Goal: Communication & Community: Participate in discussion

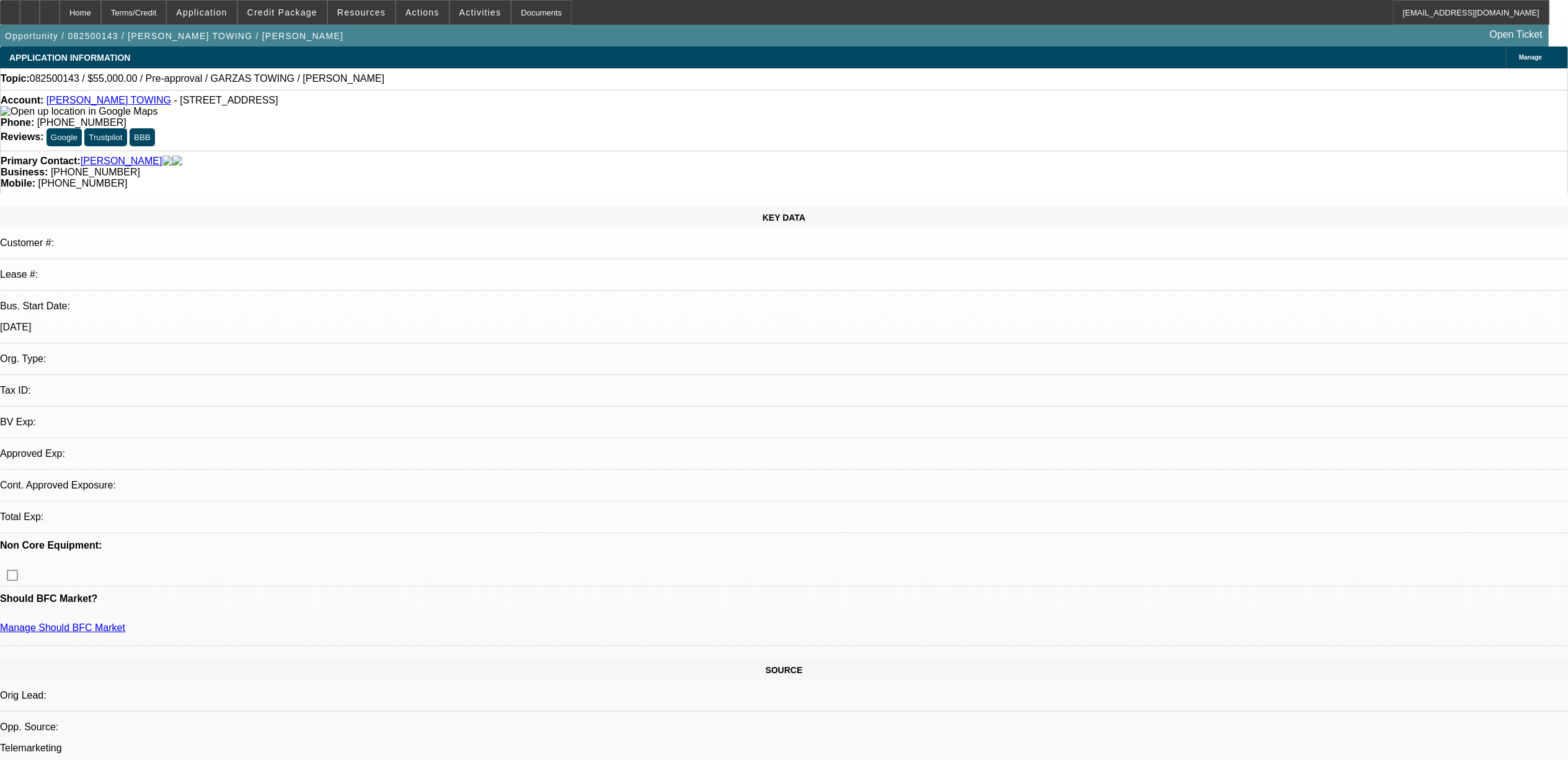
select select "0"
select select "2"
select select "0.1"
select select "4"
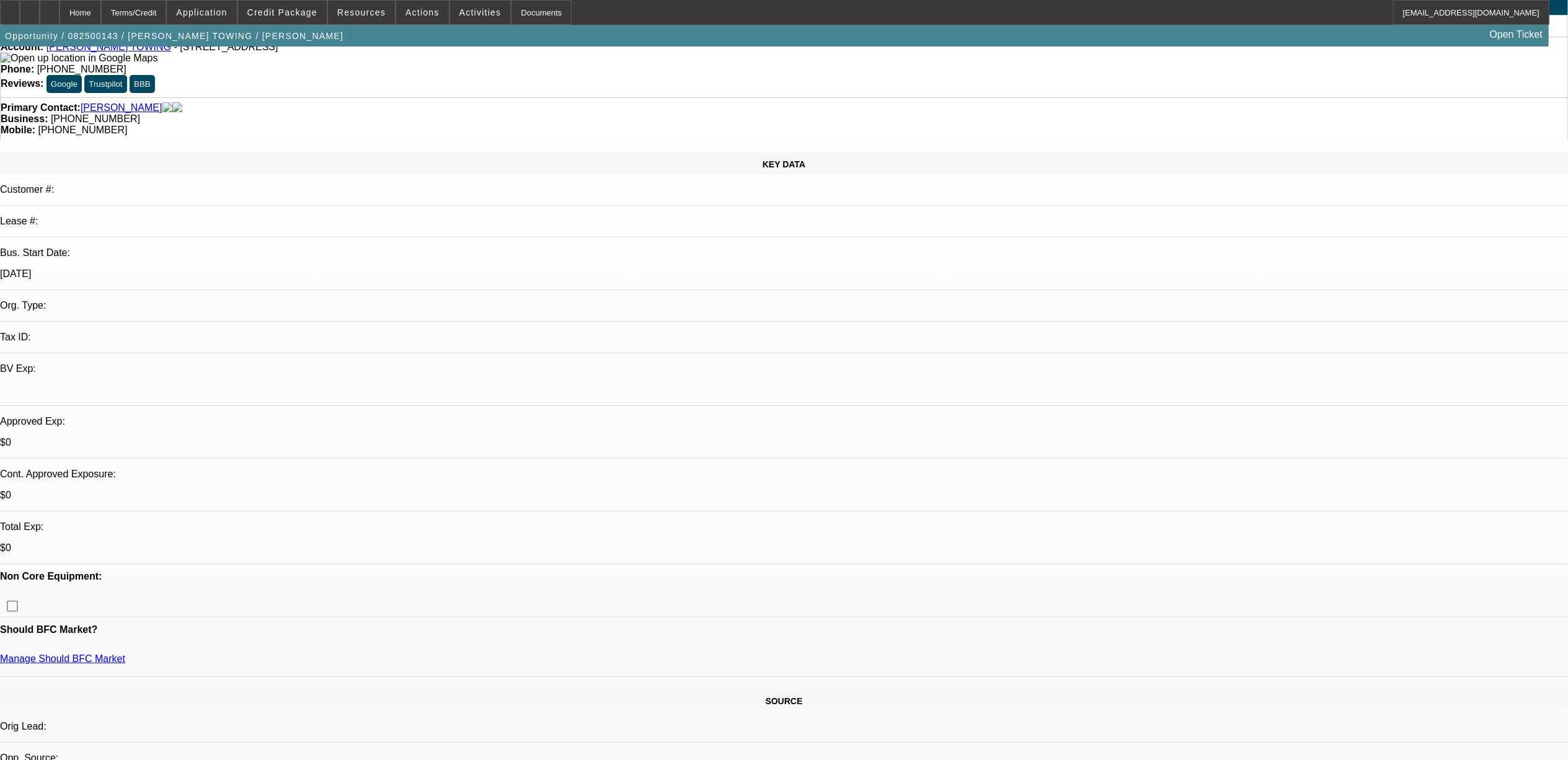
scroll to position [82, 0]
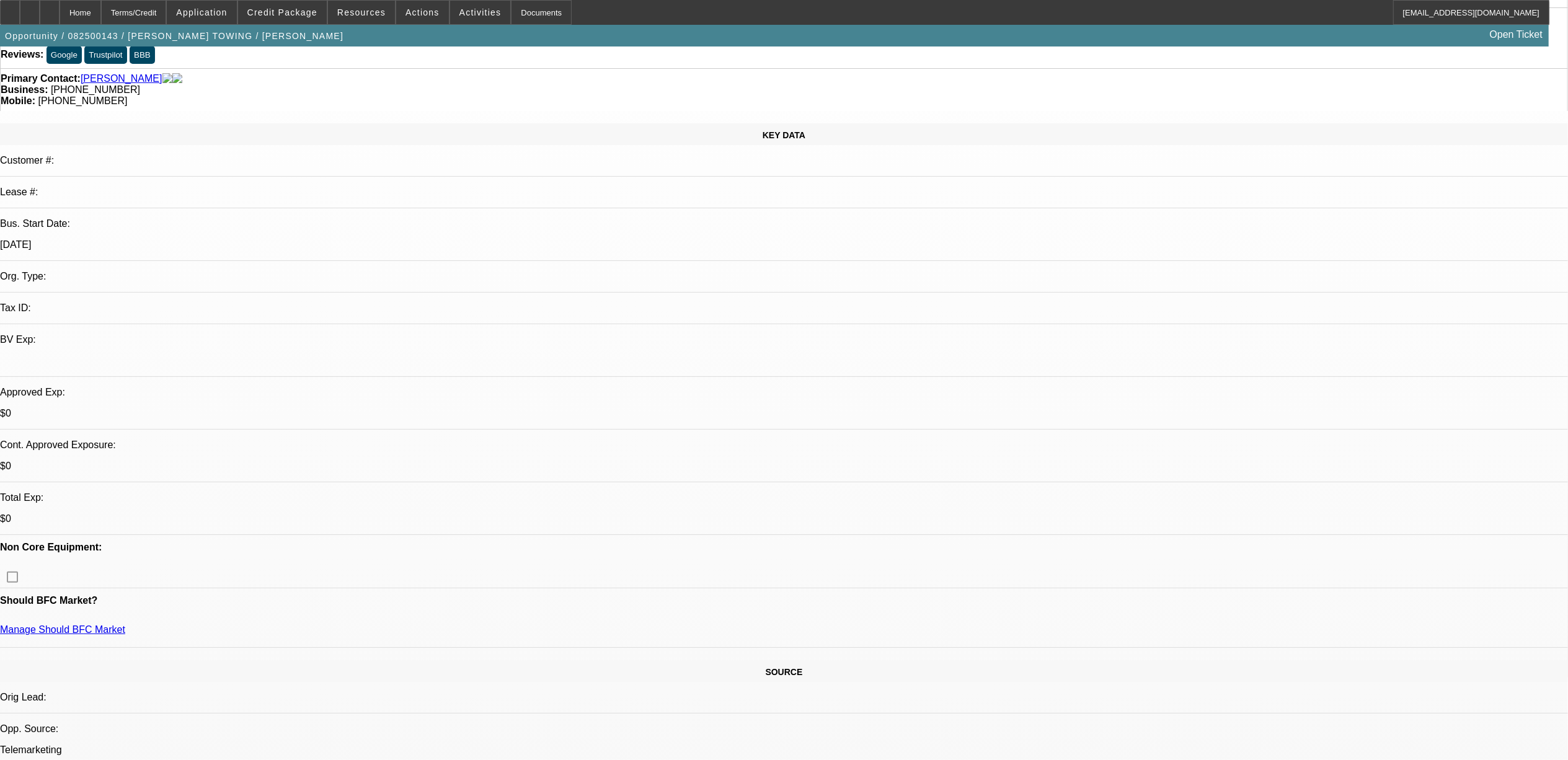
radio input "true"
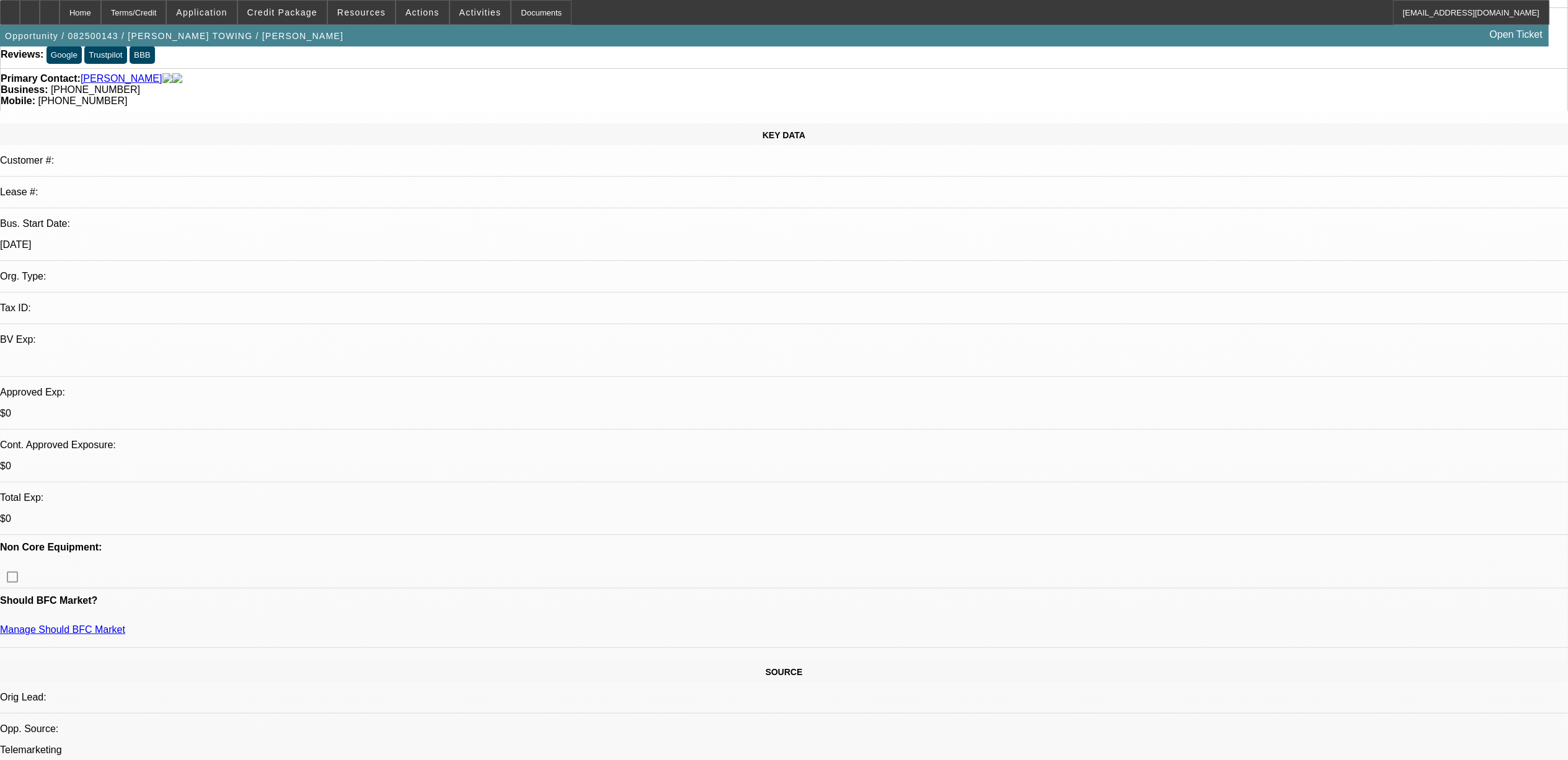
type textarea "8.13, called 3x. picked up and hung up."
radio input "true"
